Goal: Find specific fact: Find contact information

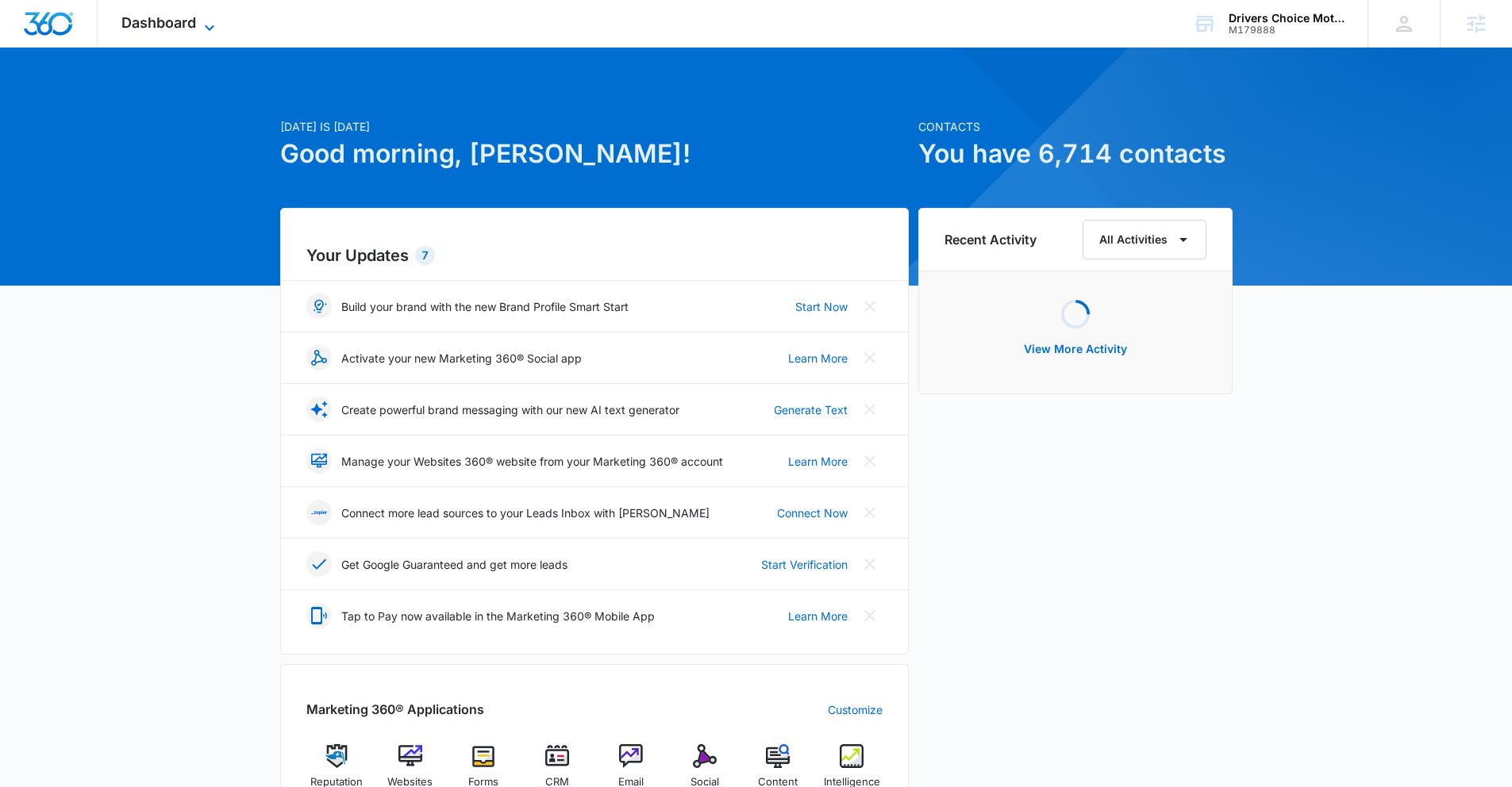
click at [170, 31] on span "Dashboard" at bounding box center [158, 22] width 75 height 17
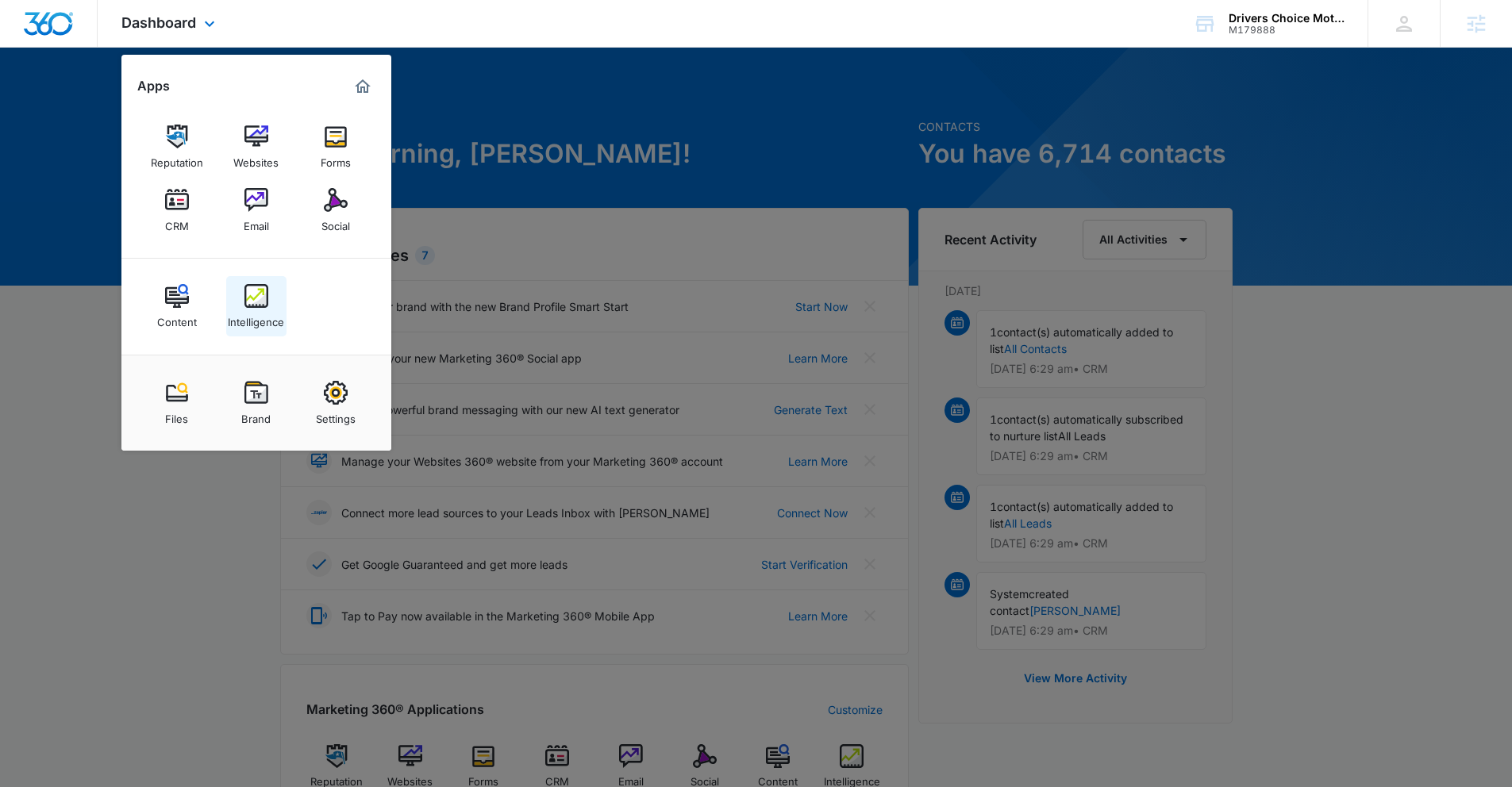
click at [261, 303] on img at bounding box center [256, 296] width 23 height 23
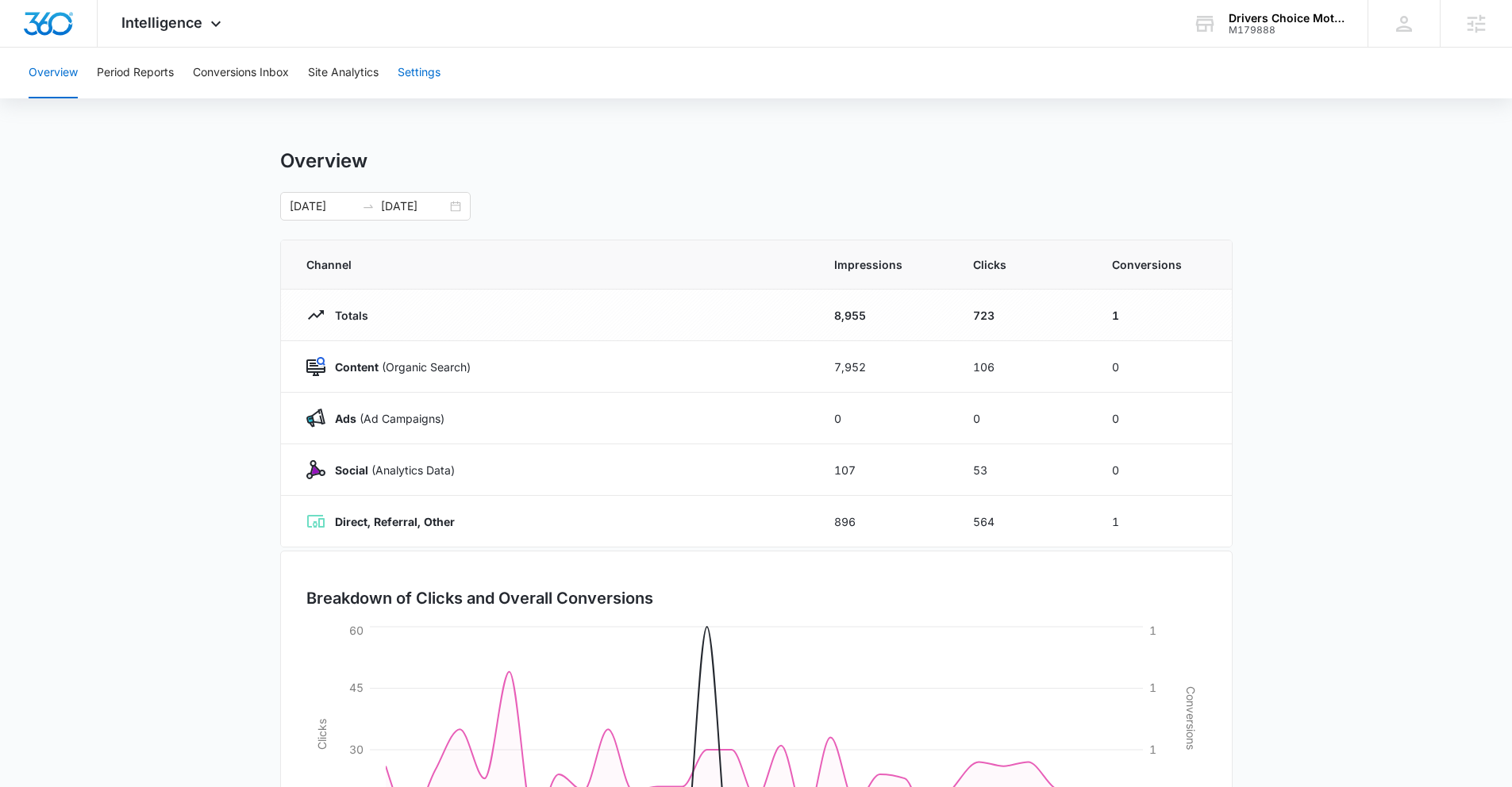
click at [422, 67] on button "Settings" at bounding box center [420, 73] width 43 height 51
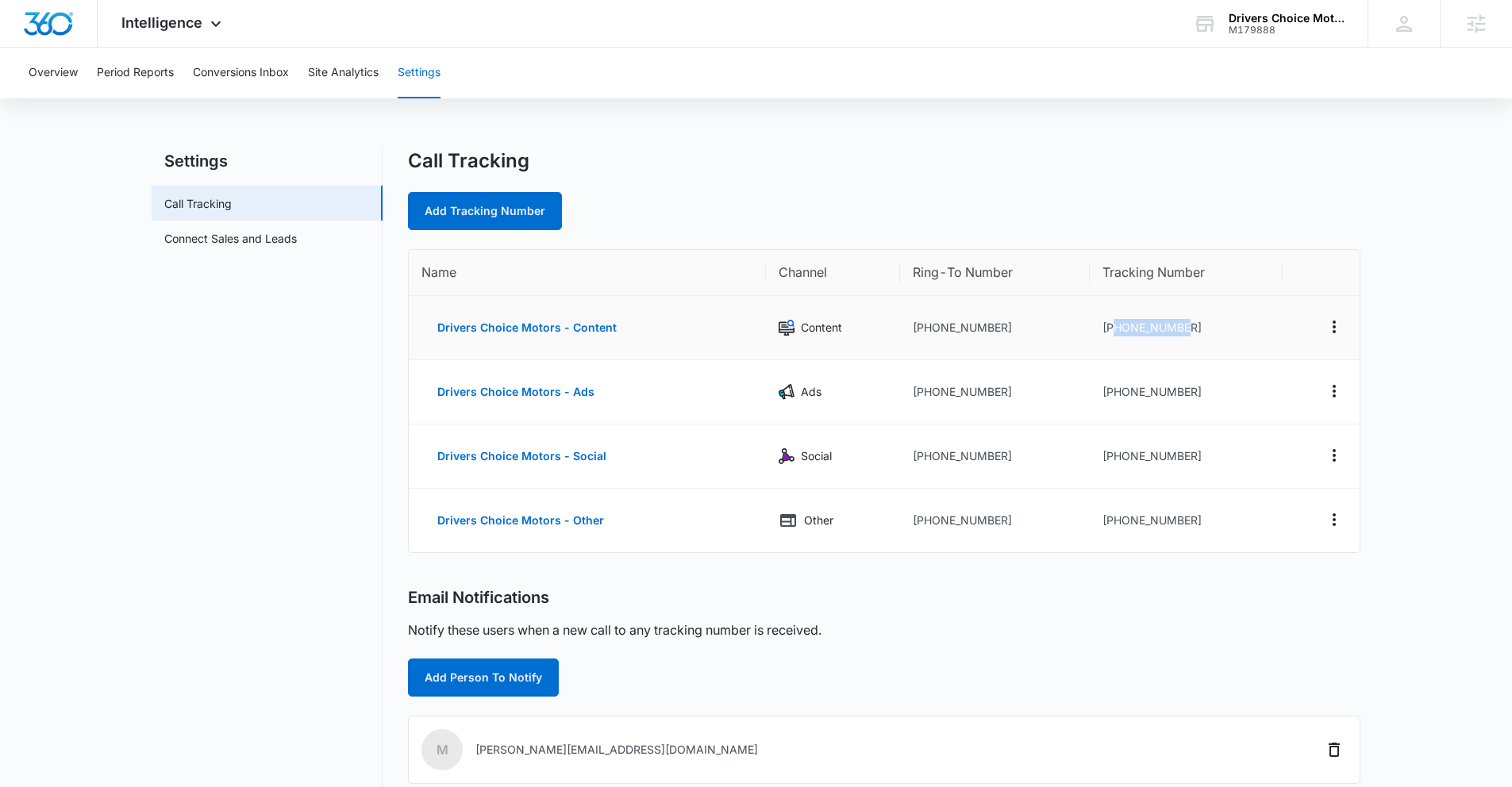
drag, startPoint x: 1115, startPoint y: 324, endPoint x: 1181, endPoint y: 321, distance: 66.1
click at [1181, 321] on td "[PHONE_NUMBER]" at bounding box center [1186, 328] width 193 height 65
copy td "3212446118"
click at [209, 37] on div "Intelligence Apps Reputation Websites Forms CRM Email Social Content Intelligen…" at bounding box center [173, 23] width 152 height 47
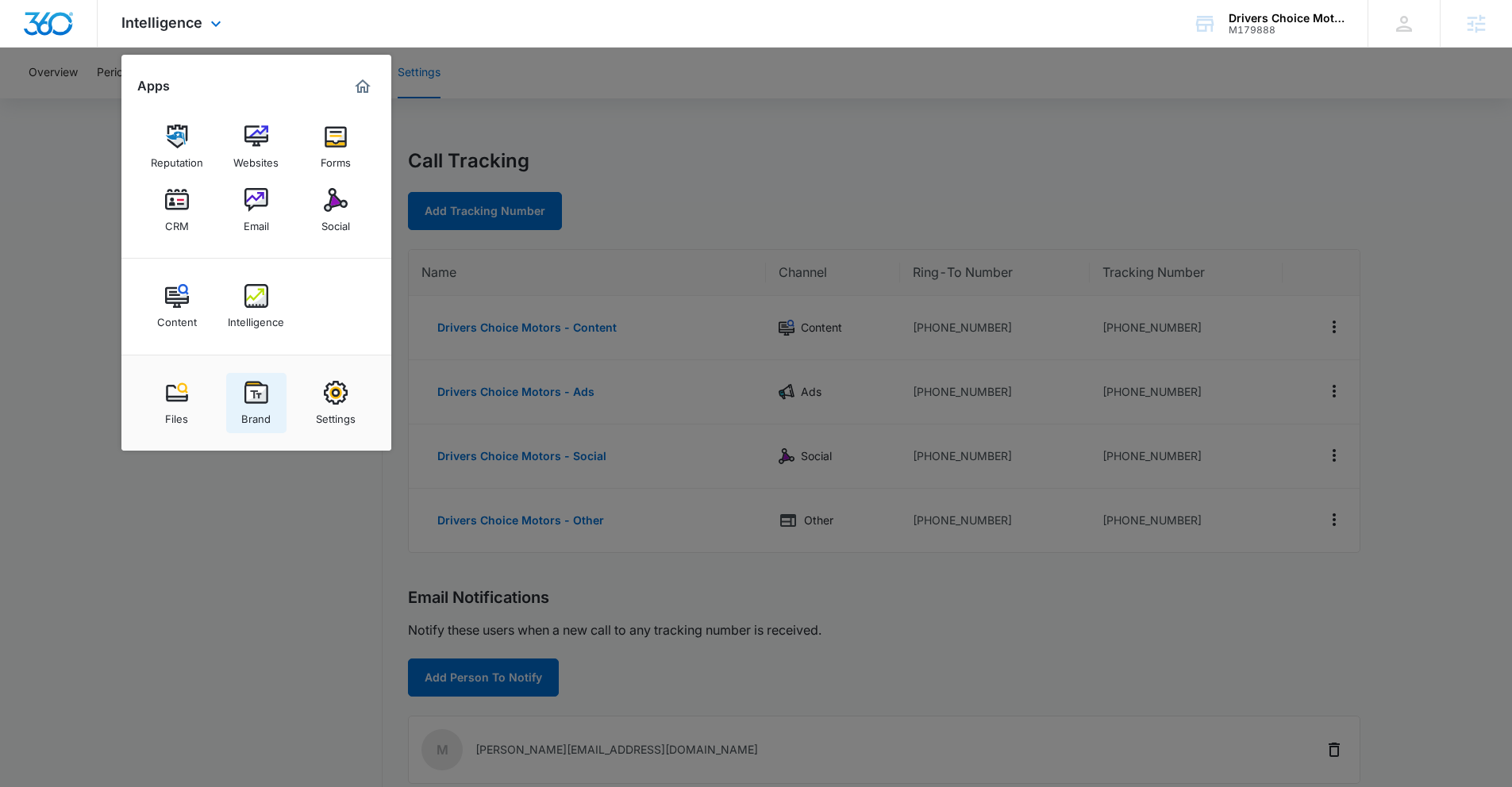
click at [244, 387] on img at bounding box center [256, 393] width 23 height 23
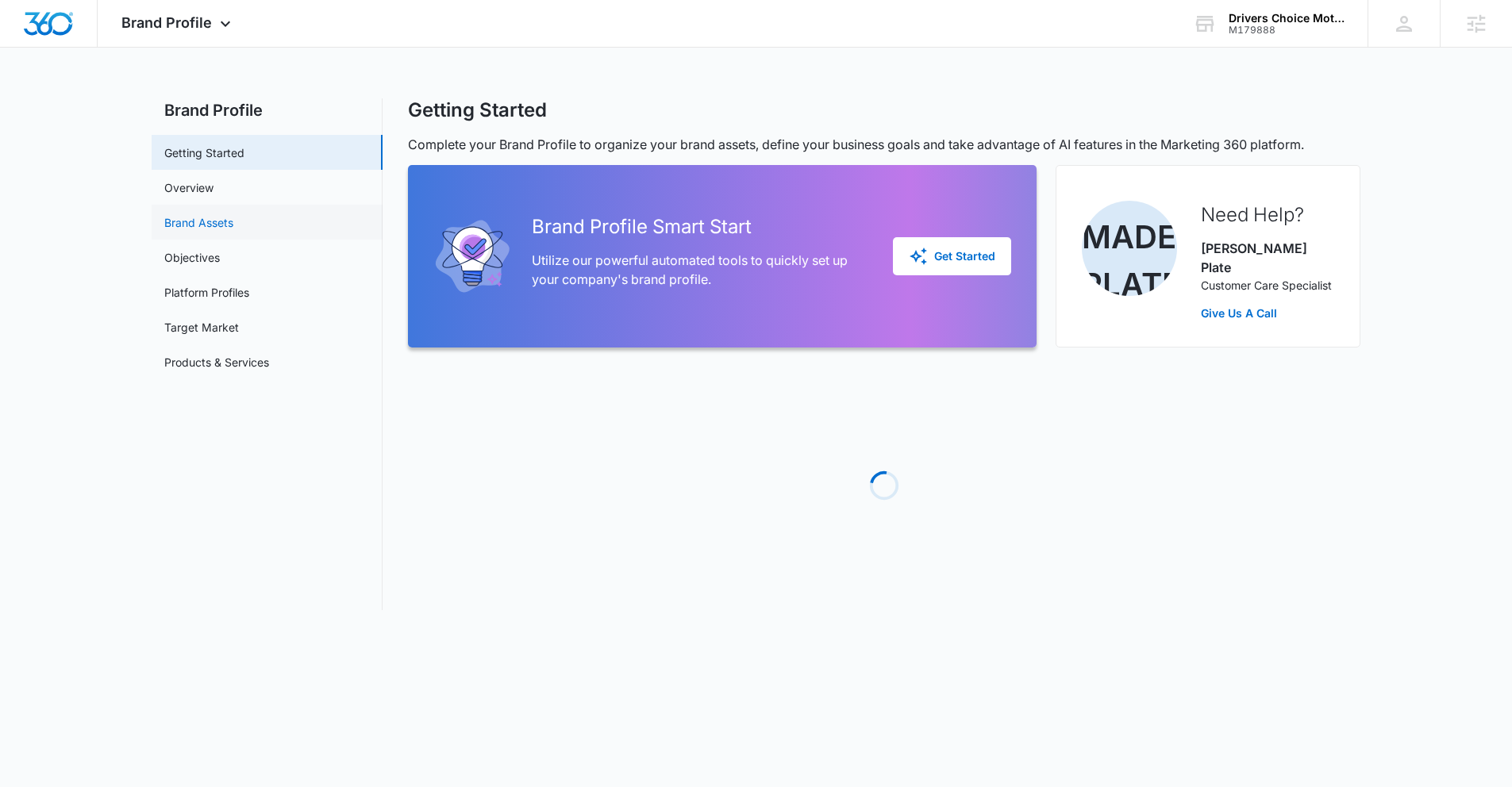
click at [175, 219] on link "Brand Assets" at bounding box center [199, 222] width 69 height 17
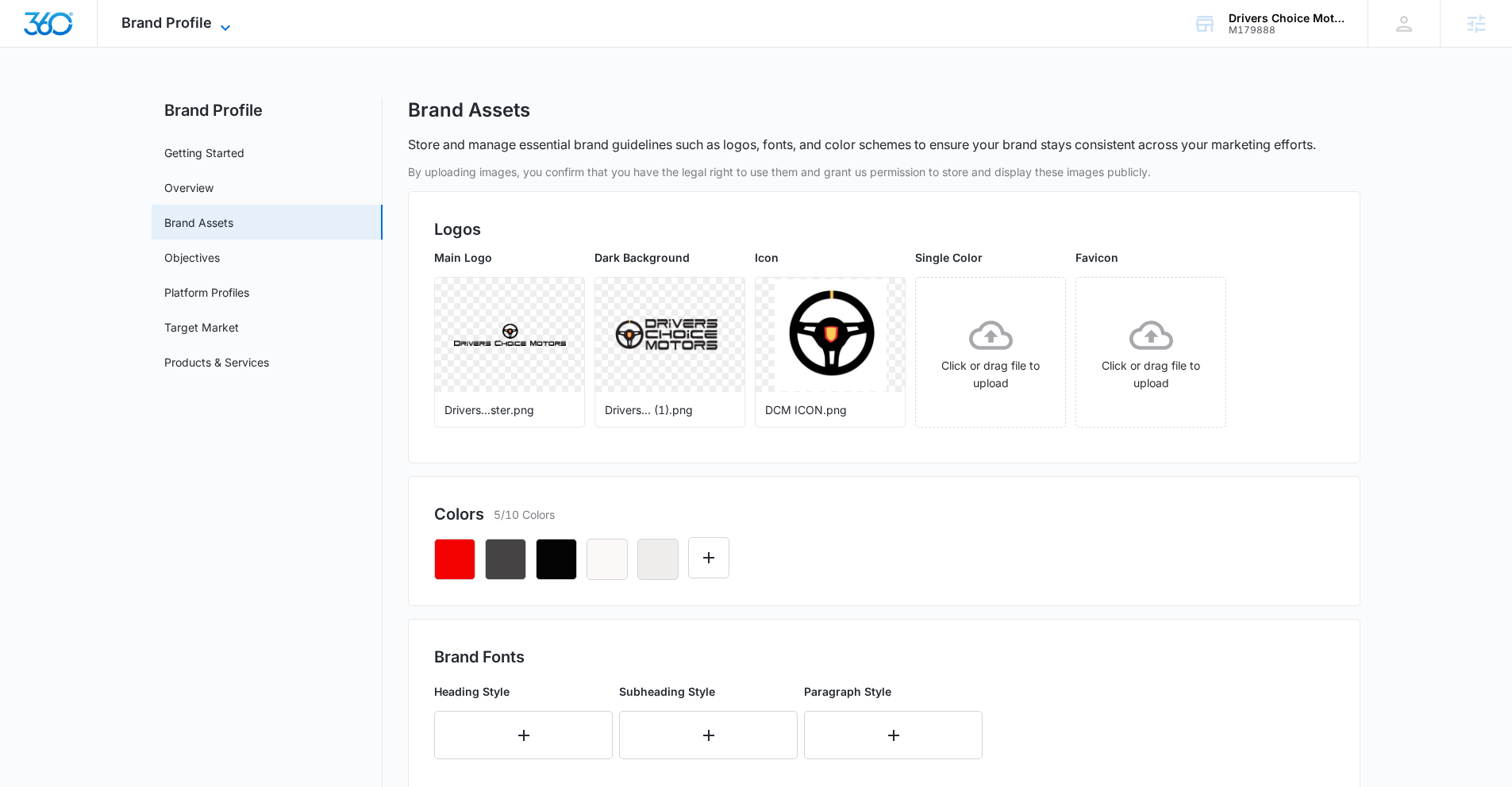
click at [208, 16] on span "Brand Profile" at bounding box center [166, 22] width 91 height 17
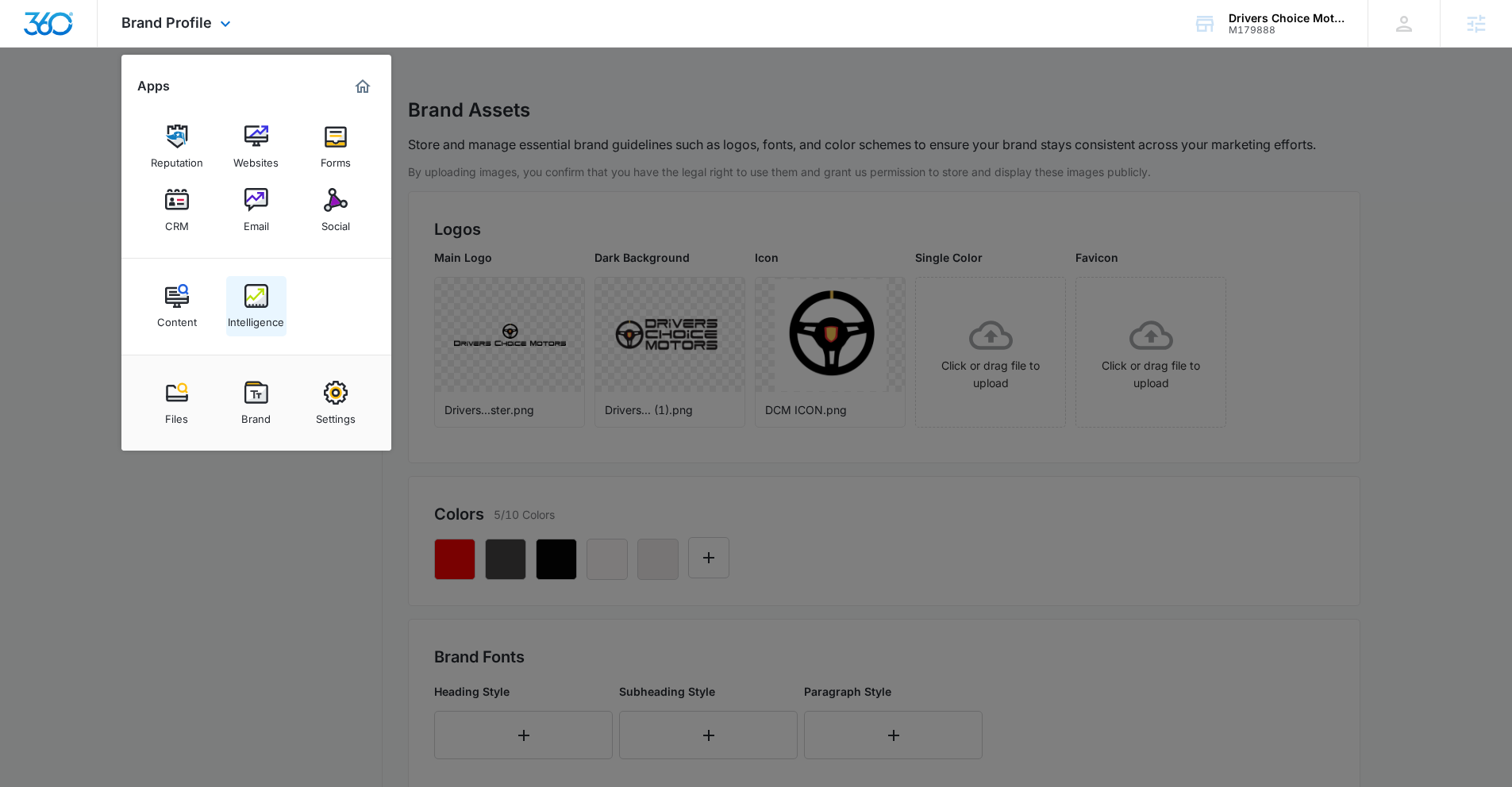
click at [257, 292] on img at bounding box center [256, 296] width 23 height 23
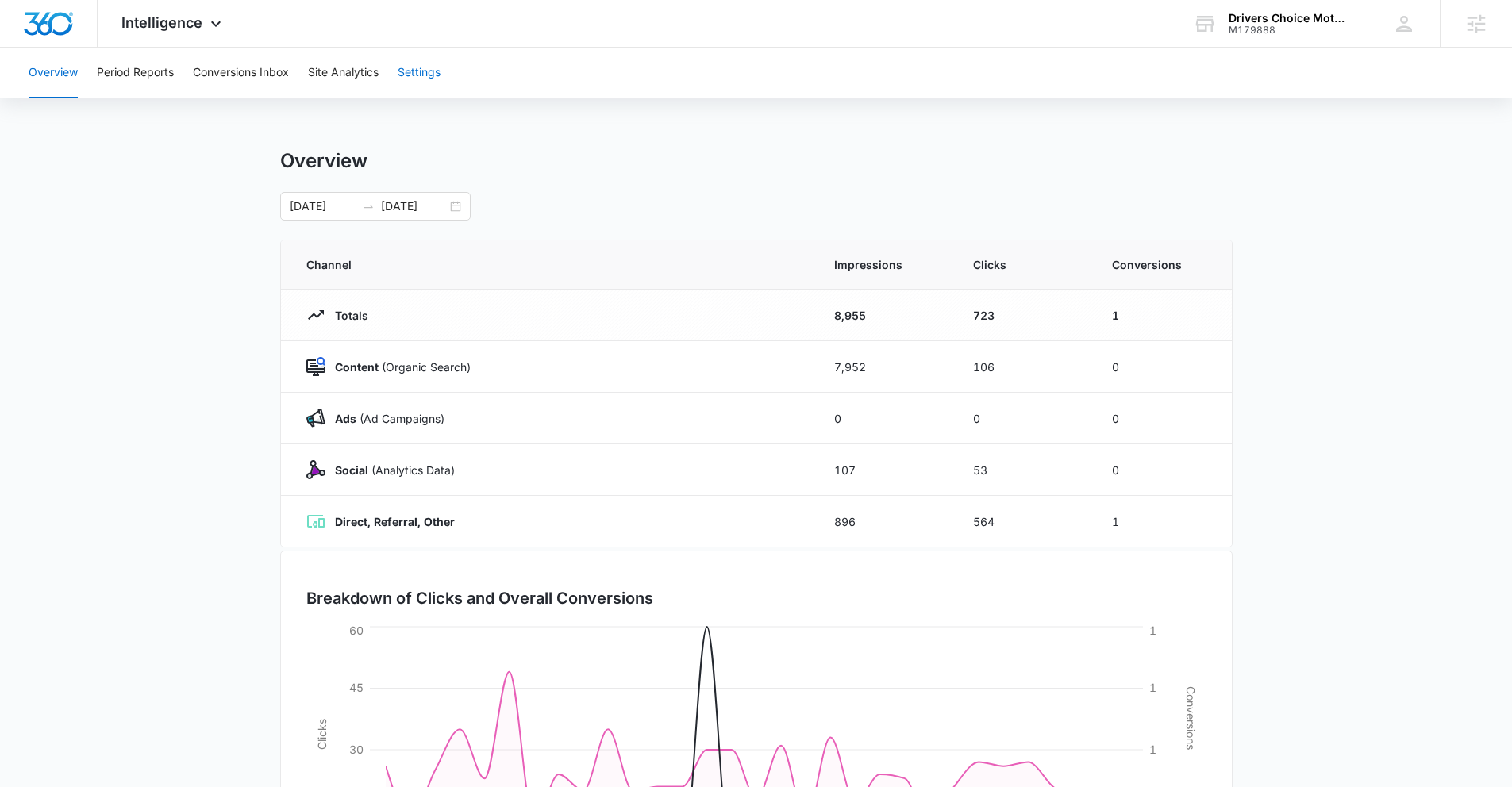
click at [411, 73] on button "Settings" at bounding box center [420, 73] width 43 height 51
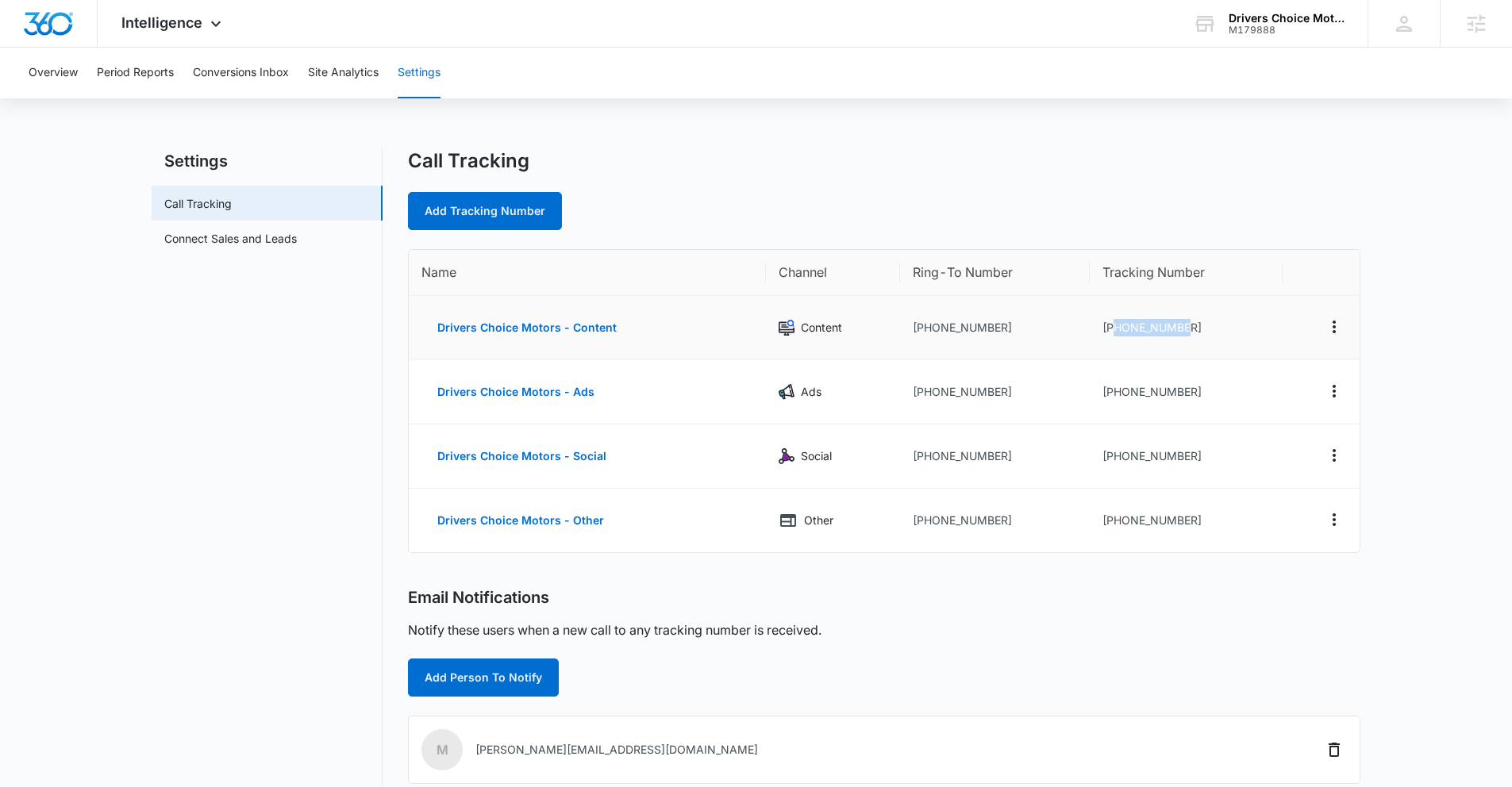
drag, startPoint x: 1112, startPoint y: 328, endPoint x: 1197, endPoint y: 325, distance: 85.1
click at [1197, 325] on td "[PHONE_NUMBER]" at bounding box center [1186, 328] width 193 height 65
copy td "3212446118"
